Goal: Navigation & Orientation: Go to known website

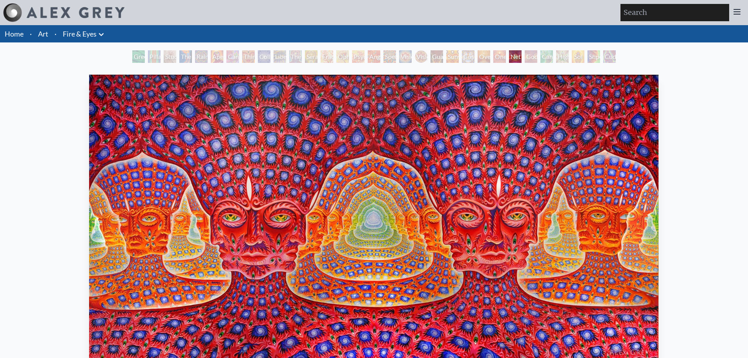
click at [57, 16] on img at bounding box center [76, 12] width 98 height 11
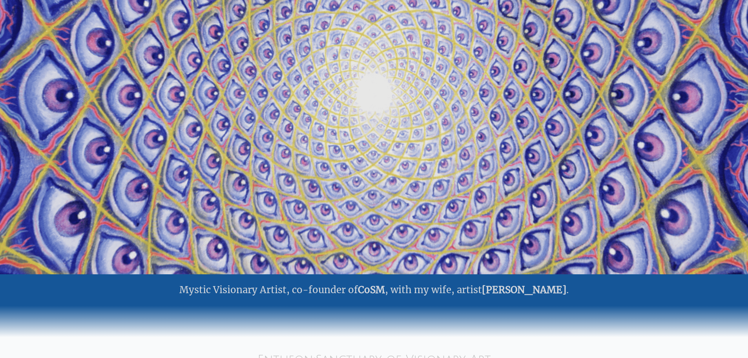
scroll to position [118, 0]
